Goal: Purchase product/service

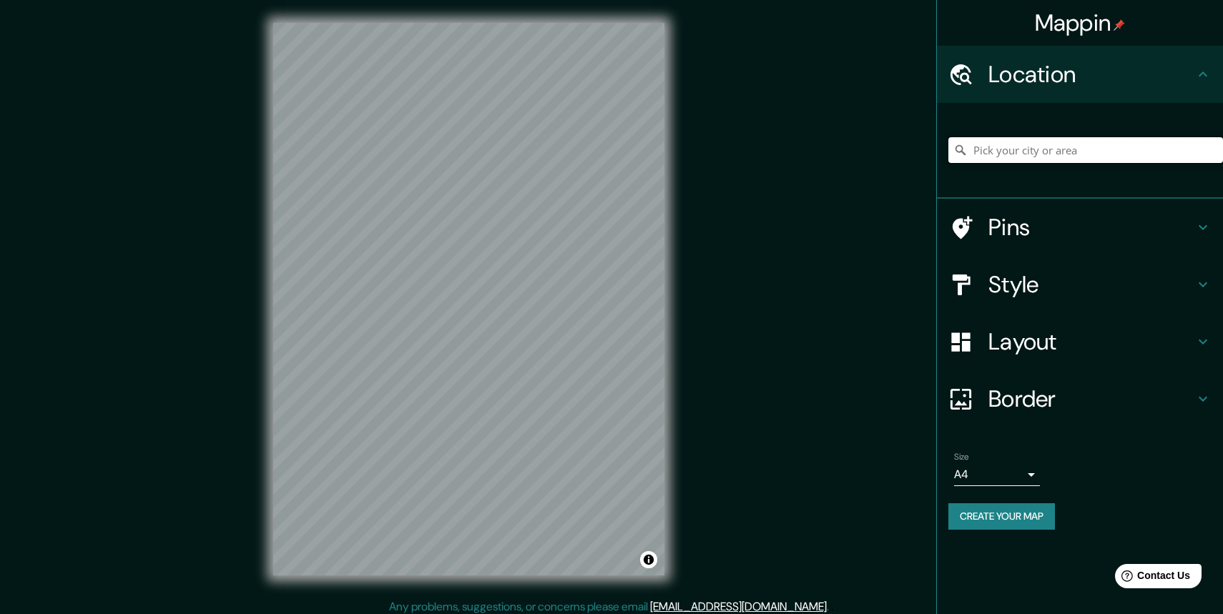
click at [1003, 146] on input "Pick your city or area" at bounding box center [1085, 150] width 275 height 26
click at [982, 160] on input "[GEOGRAPHIC_DATA], [GEOGRAPHIC_DATA]" at bounding box center [1085, 150] width 275 height 26
click at [980, 148] on input "[GEOGRAPHIC_DATA], [GEOGRAPHIC_DATA]" at bounding box center [1085, 150] width 275 height 26
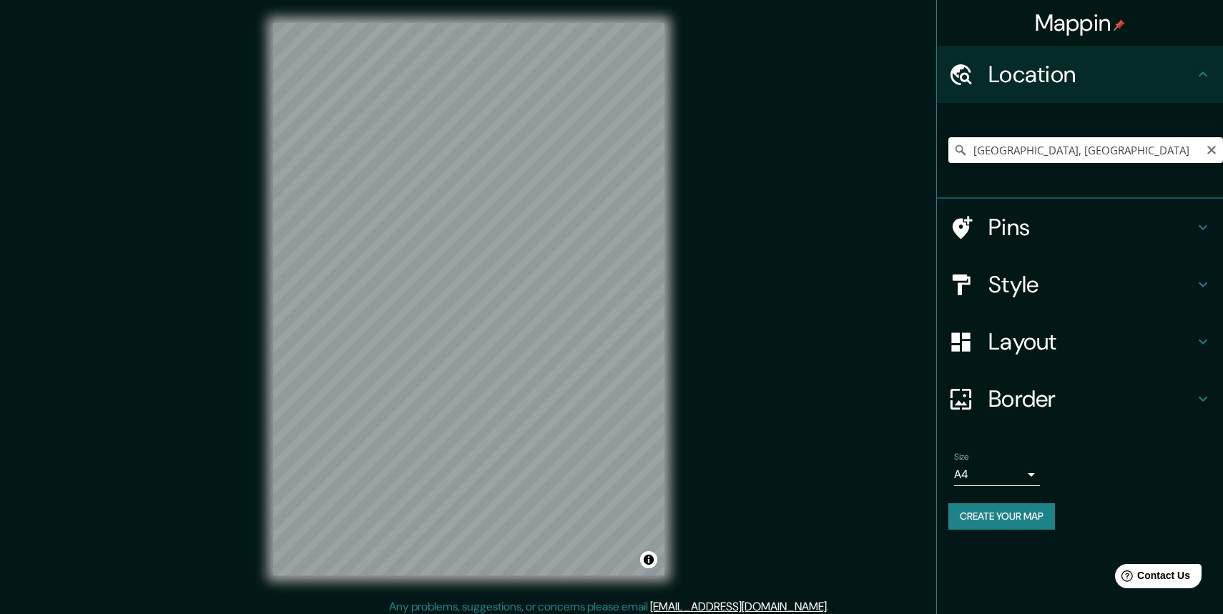
click at [980, 148] on input "[GEOGRAPHIC_DATA], [GEOGRAPHIC_DATA]" at bounding box center [1085, 150] width 275 height 26
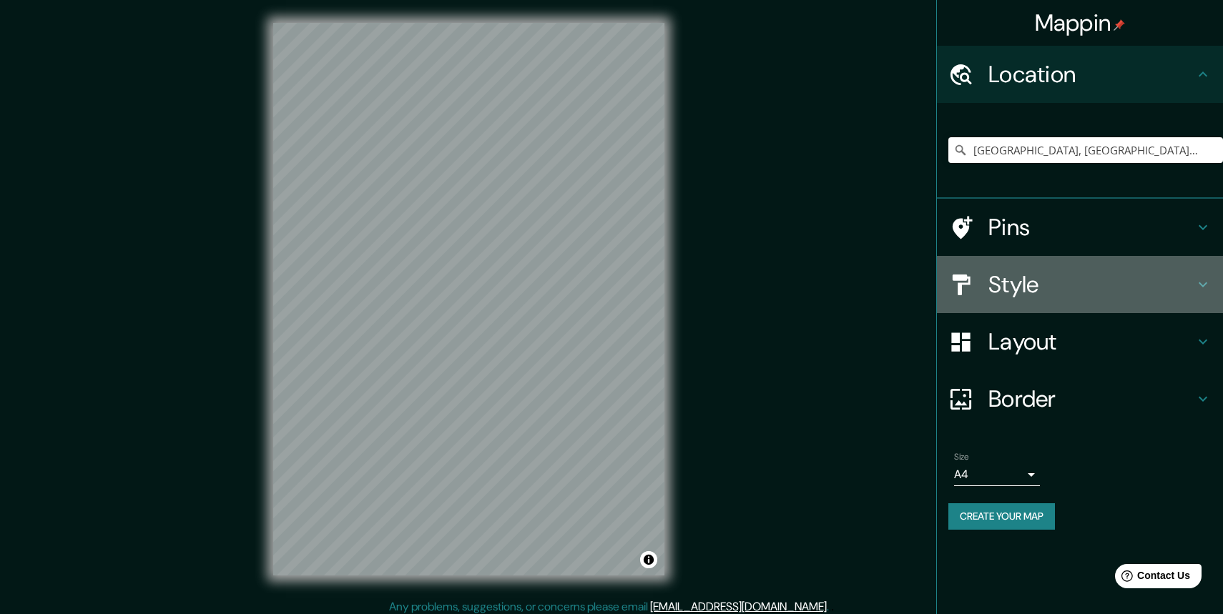
click at [1044, 284] on h4 "Style" at bounding box center [1091, 284] width 206 height 29
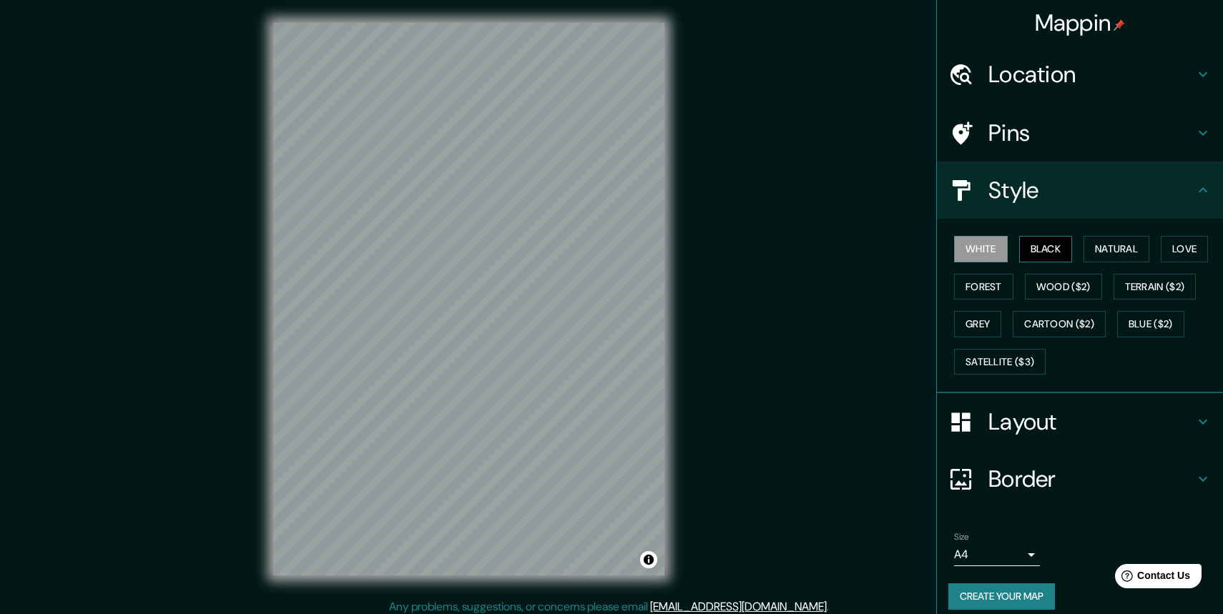
click at [1051, 250] on button "Black" at bounding box center [1046, 249] width 54 height 26
click at [1008, 77] on h4 "Location" at bounding box center [1091, 74] width 206 height 29
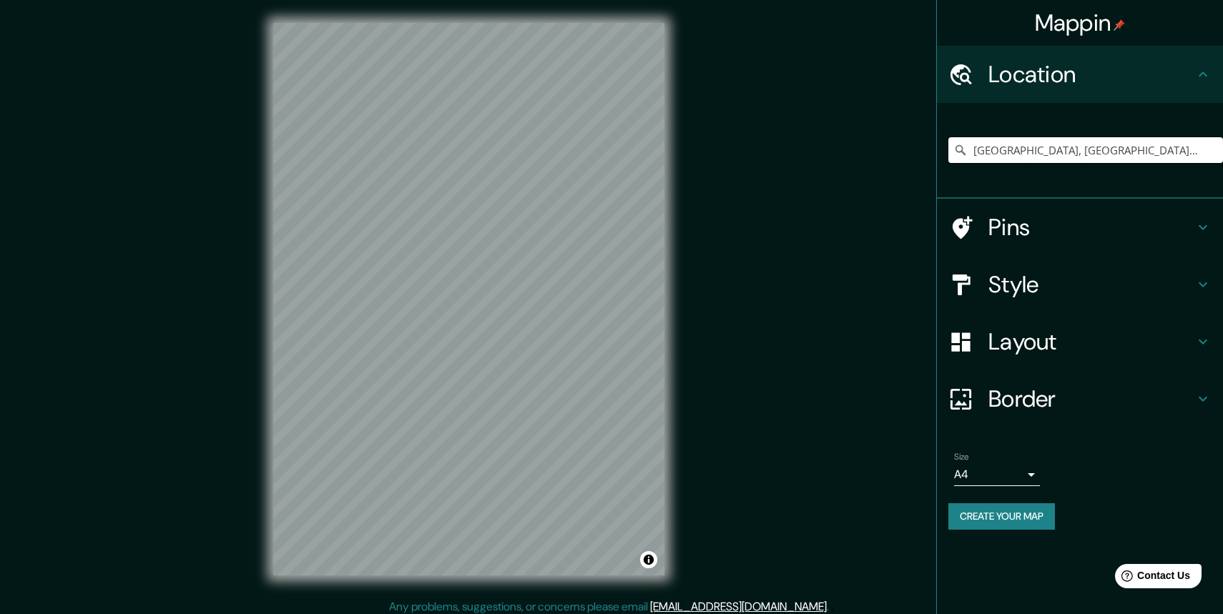
drag, startPoint x: 1091, startPoint y: 151, endPoint x: 766, endPoint y: 150, distance: 325.4
click at [766, 150] on div "Mappin Location [GEOGRAPHIC_DATA], [GEOGRAPHIC_DATA][PERSON_NAME][GEOGRAPHIC_DA…" at bounding box center [611, 311] width 1223 height 622
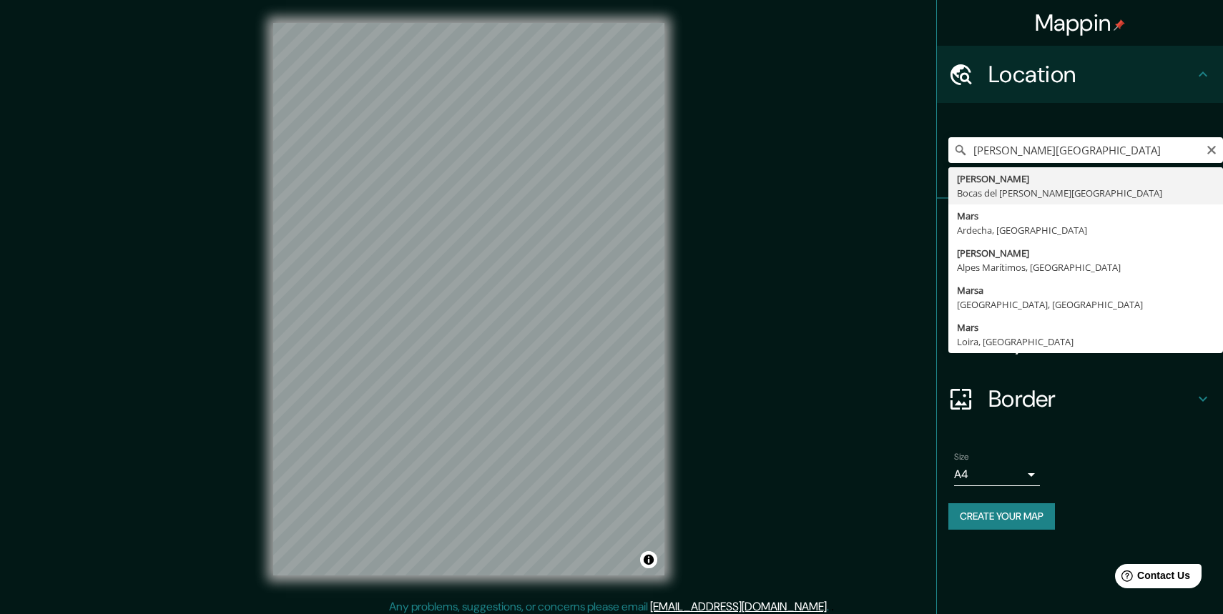
type input "[PERSON_NAME], [GEOGRAPHIC_DATA][PERSON_NAME][GEOGRAPHIC_DATA]"
